Goal: Task Accomplishment & Management: Use online tool/utility

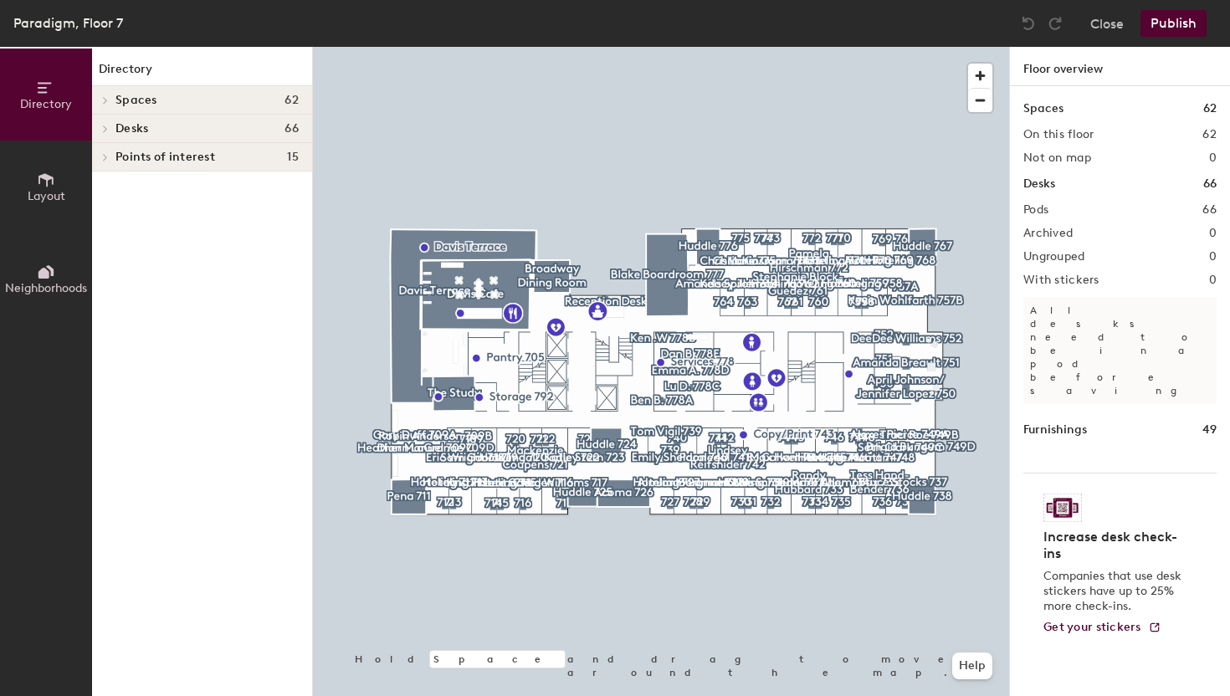
click at [107, 125] on icon at bounding box center [105, 129] width 7 height 8
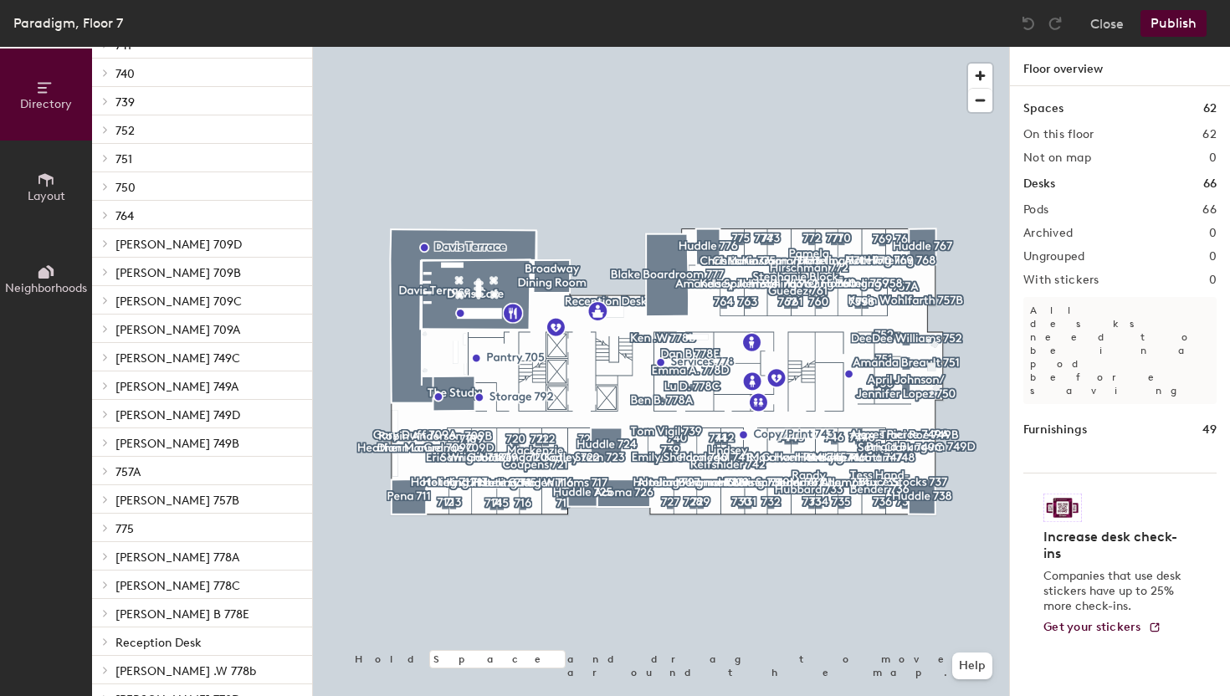
scroll to position [1366, 0]
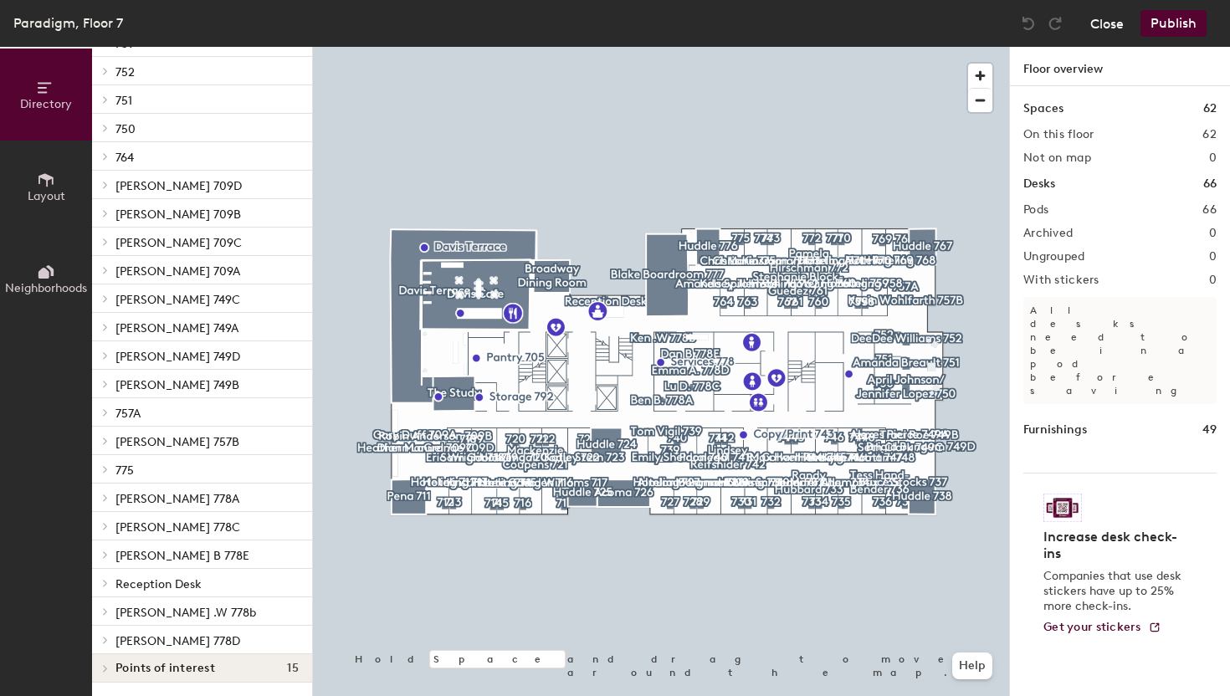
click at [1117, 24] on button "Close" at bounding box center [1106, 23] width 33 height 27
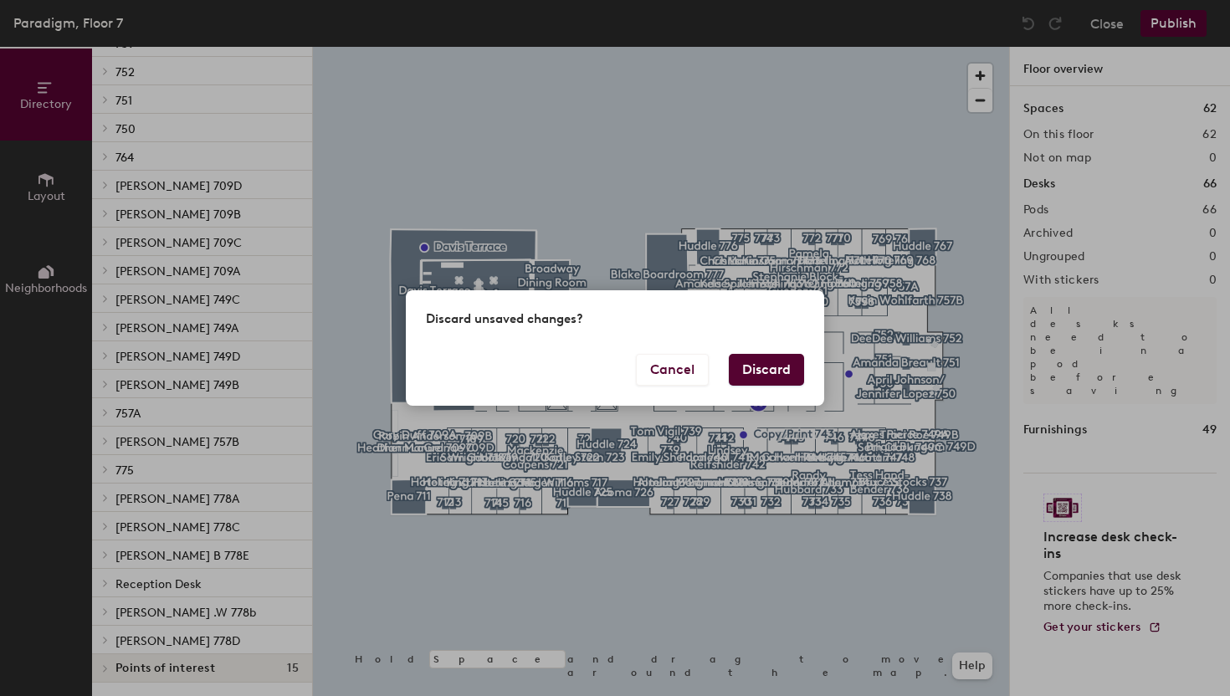
click at [785, 371] on button "Discard" at bounding box center [766, 370] width 75 height 32
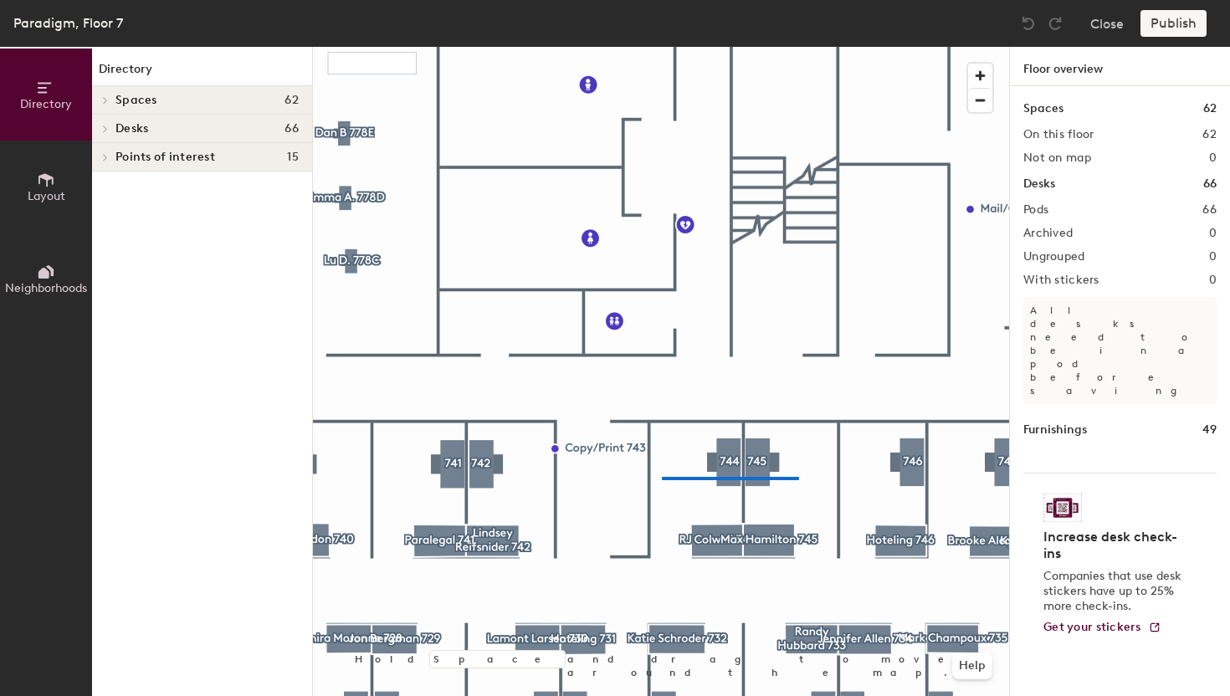
click at [652, 47] on div at bounding box center [661, 47] width 696 height 0
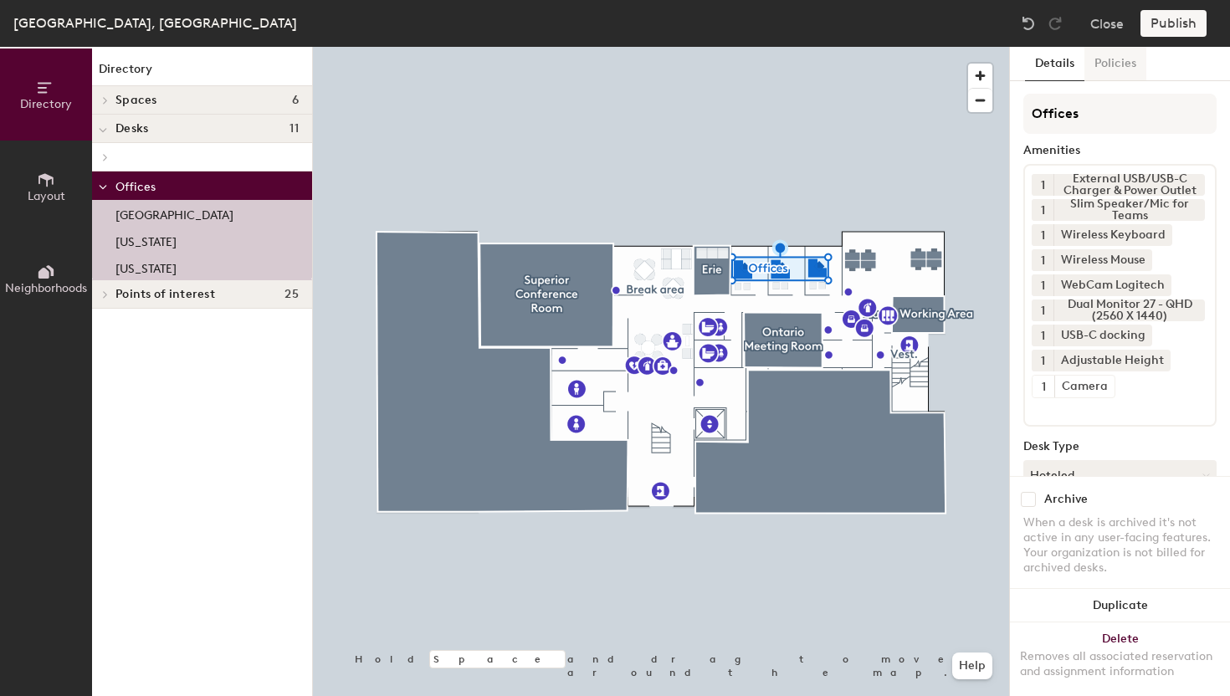
click at [1112, 66] on button "Policies" at bounding box center [1115, 64] width 62 height 34
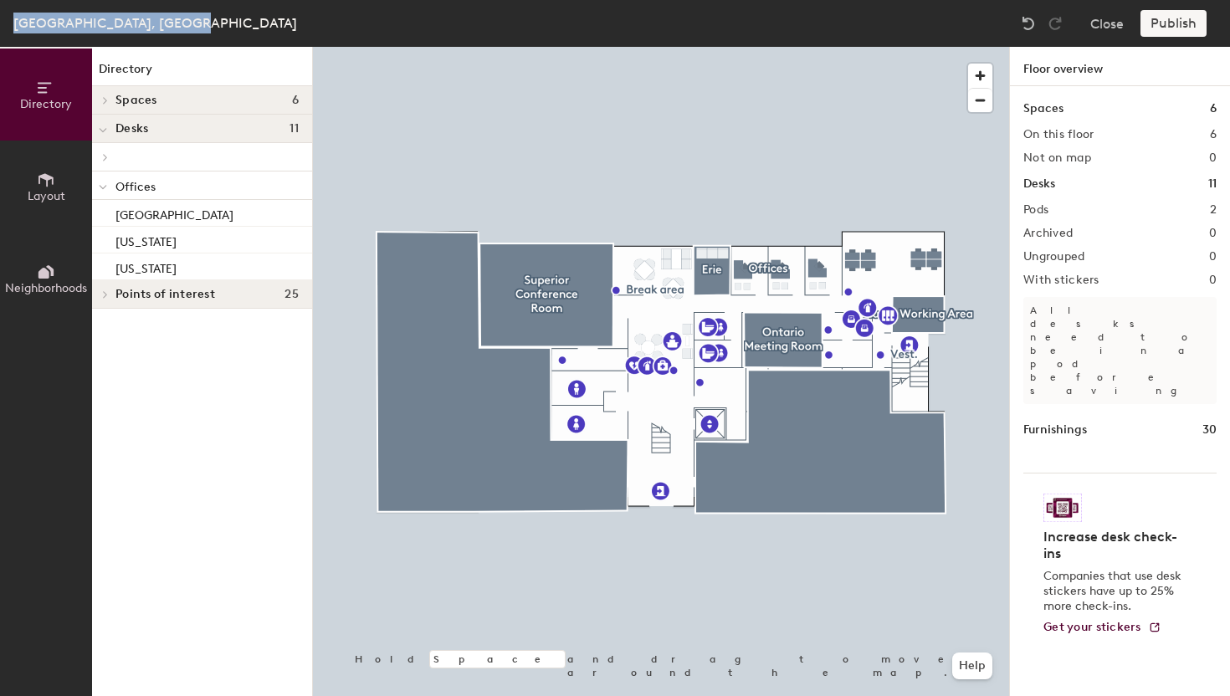
drag, startPoint x: 14, startPoint y: 23, endPoint x: 196, endPoint y: 25, distance: 181.5
click at [196, 25] on div "West Bend, New Main Floor Close Publish" at bounding box center [615, 23] width 1230 height 47
copy div "West Bend, New Main Floor"
